Goal: Task Accomplishment & Management: Manage account settings

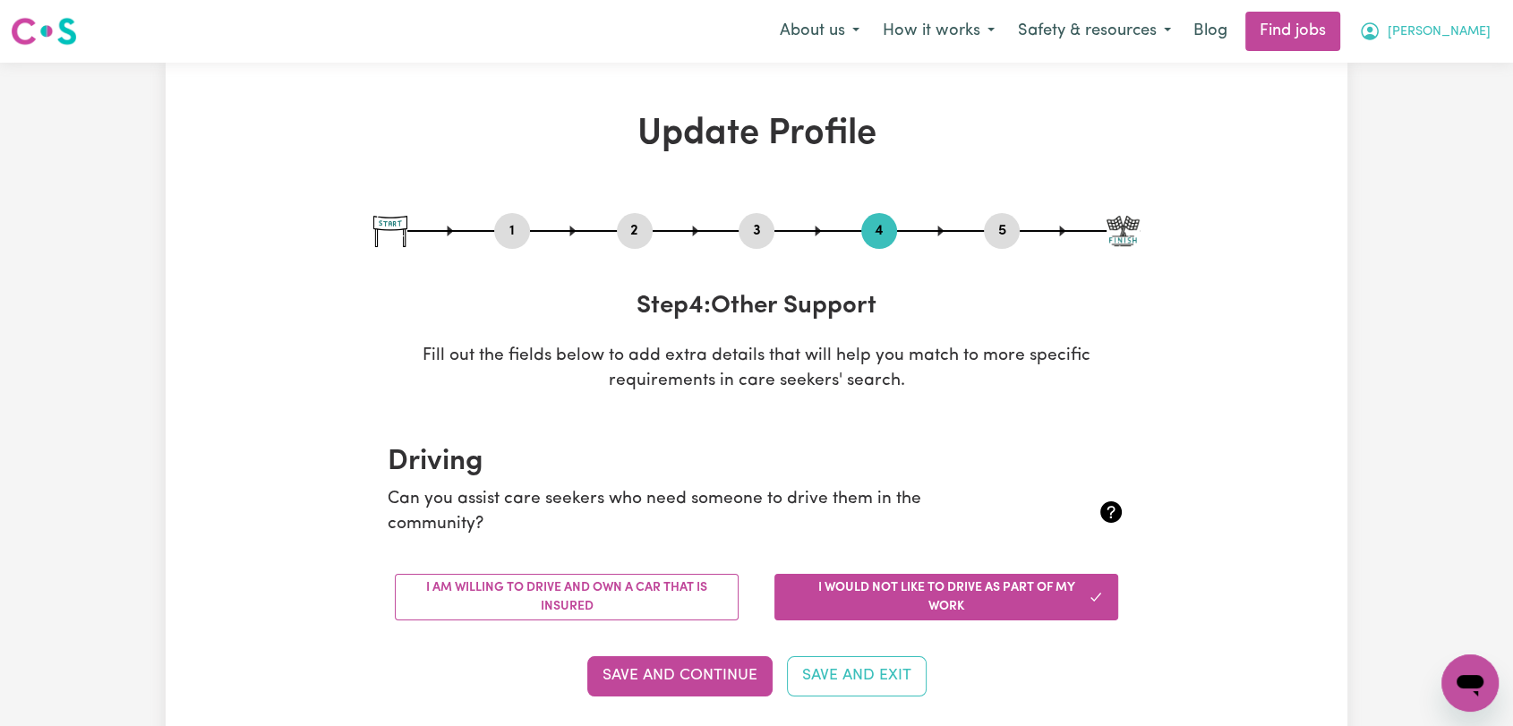
click at [1482, 35] on span "[PERSON_NAME]" at bounding box center [1439, 32] width 103 height 20
click at [1380, 149] on link "Logout" at bounding box center [1430, 137] width 141 height 34
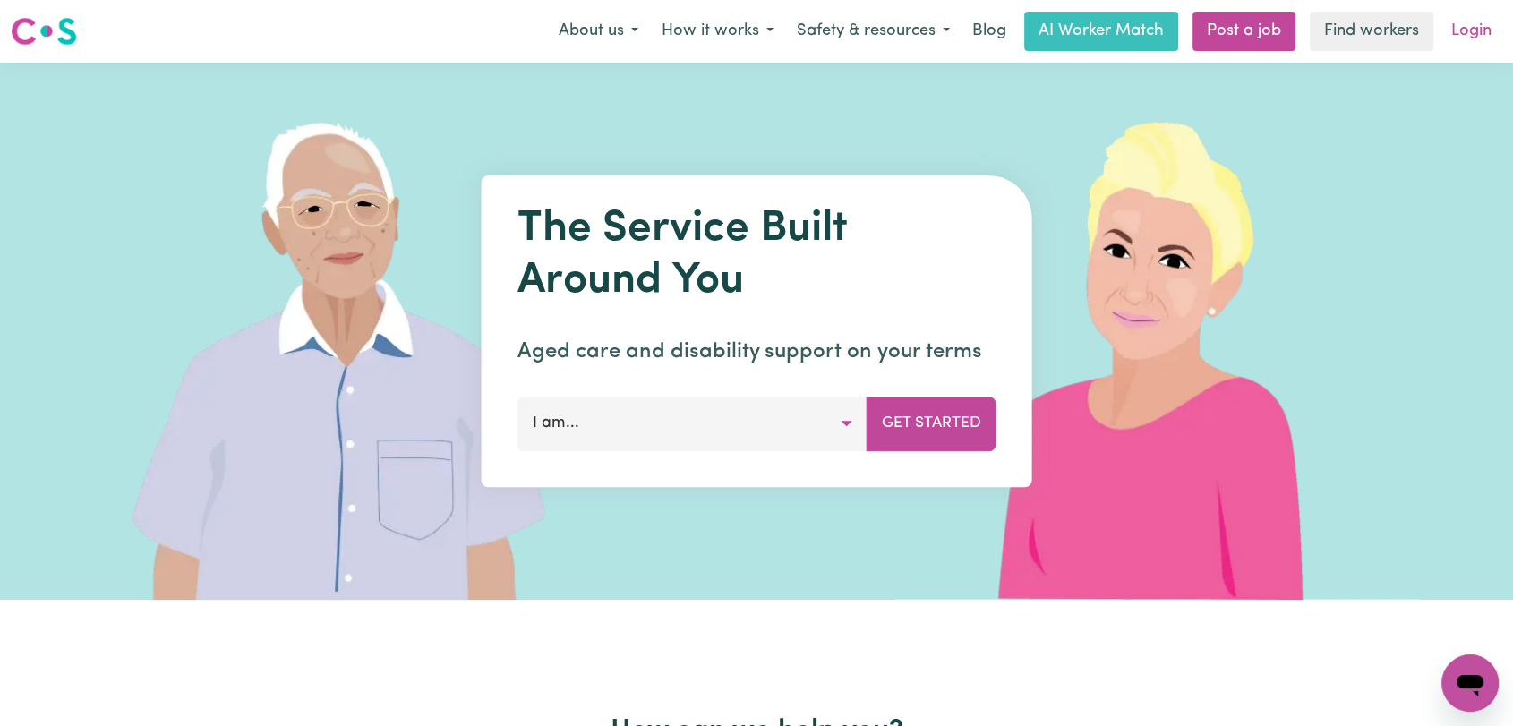
click at [1476, 33] on link "Login" at bounding box center [1471, 31] width 62 height 39
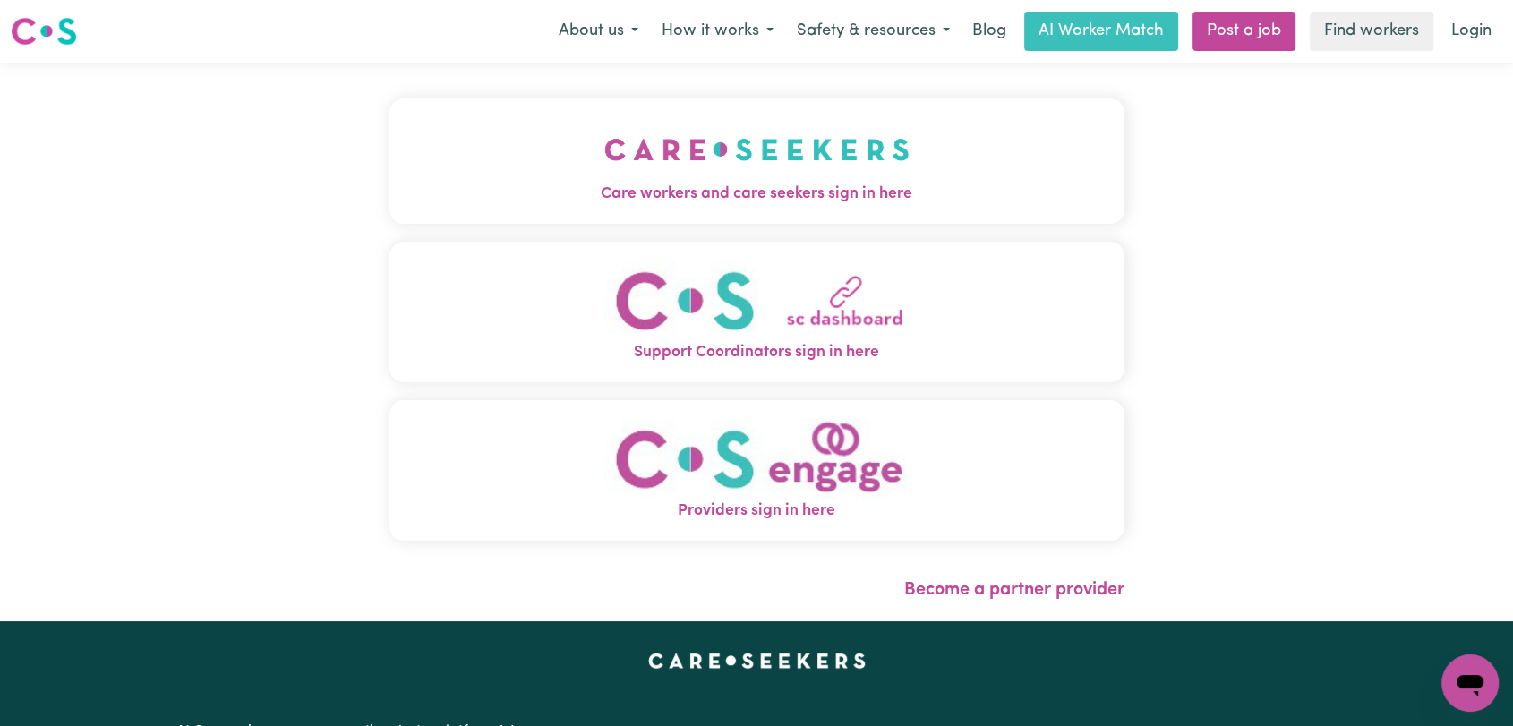
click at [720, 172] on img "Care workers and care seekers sign in here" at bounding box center [756, 149] width 305 height 66
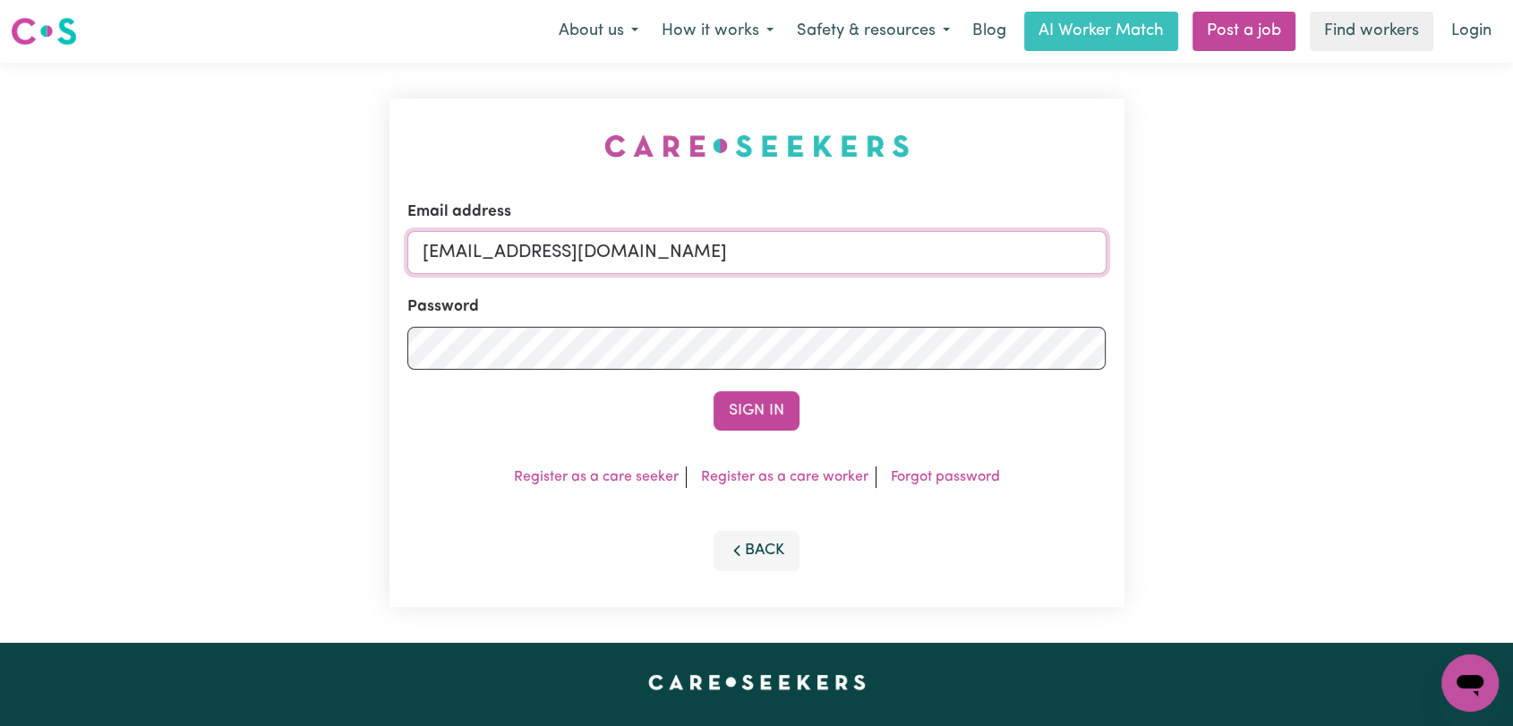
drag, startPoint x: 791, startPoint y: 241, endPoint x: 780, endPoint y: 269, distance: 30.9
click at [791, 243] on input "[EMAIL_ADDRESS][DOMAIN_NAME]" at bounding box center [756, 252] width 699 height 43
drag, startPoint x: 517, startPoint y: 259, endPoint x: 785, endPoint y: 295, distance: 270.2
click at [785, 295] on form "Email address Superuser~[EMAIL_ADDRESS][DOMAIN_NAME] Password Sign In" at bounding box center [756, 316] width 699 height 230
type input "Superuser~[EMAIL_ADDRESS][DOMAIN_NAME]"
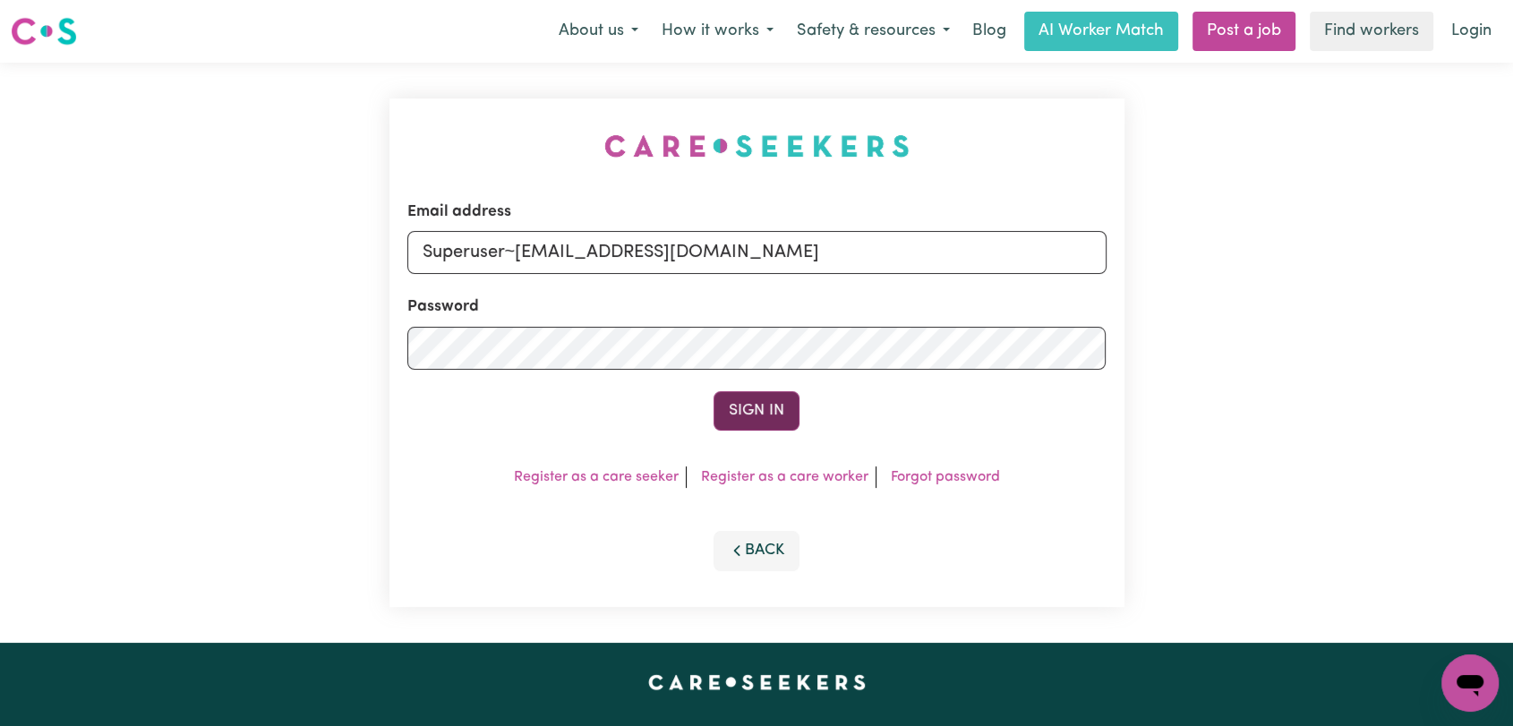
click at [752, 415] on button "Sign In" at bounding box center [756, 410] width 86 height 39
